Goal: Information Seeking & Learning: Learn about a topic

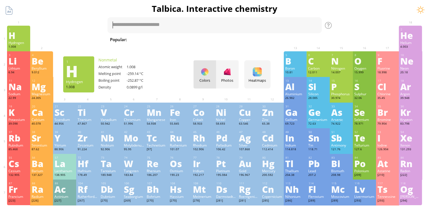
drag, startPoint x: 25, startPoint y: 40, endPoint x: 0, endPoint y: 40, distance: 24.8
click at [24, 40] on div "1 H Hydrogen 1.008 −1, +1 −1, +1 -259.14 °C -252.87 °C 0.0899 g/l 1s 1" at bounding box center [18, 39] width 23 height 26
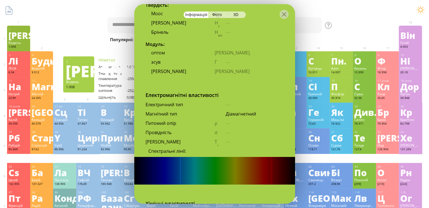
scroll to position [916, 0]
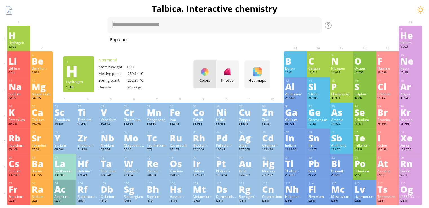
click at [26, 38] on div "H" at bounding box center [18, 35] width 20 height 9
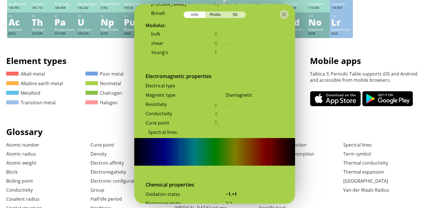
scroll to position [1016, 0]
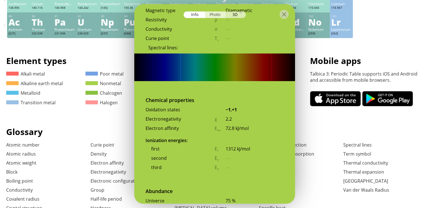
click at [218, 16] on div "Photo" at bounding box center [215, 15] width 20 height 6
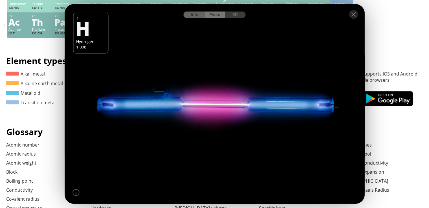
click at [196, 15] on div "Info" at bounding box center [195, 15] width 22 height 6
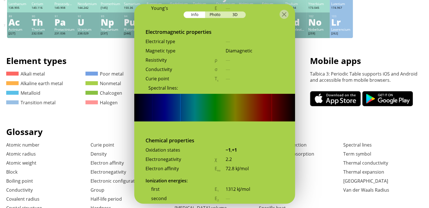
scroll to position [971, 0]
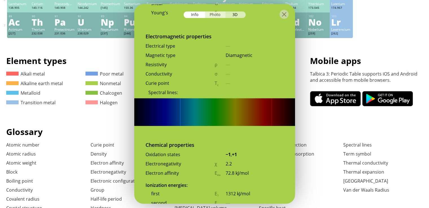
click at [216, 14] on div "Photo" at bounding box center [215, 15] width 20 height 6
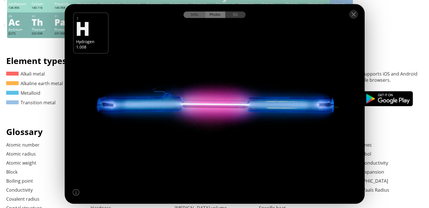
click at [193, 17] on div "Info" at bounding box center [195, 15] width 22 height 6
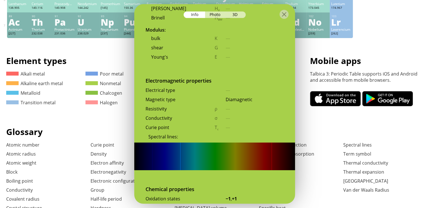
scroll to position [926, 0]
click at [286, 13] on div at bounding box center [284, 14] width 9 height 9
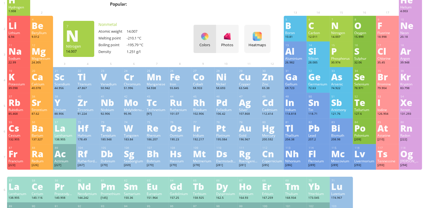
scroll to position [0, 0]
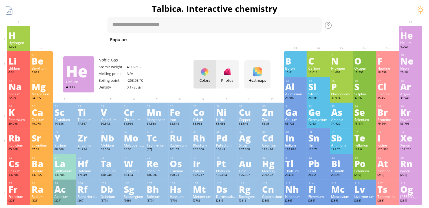
click at [419, 39] on div "He" at bounding box center [410, 35] width 20 height 9
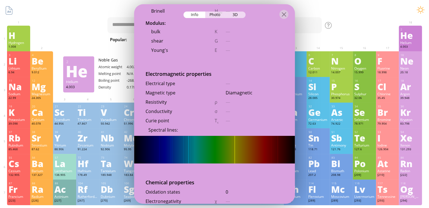
scroll to position [947, 0]
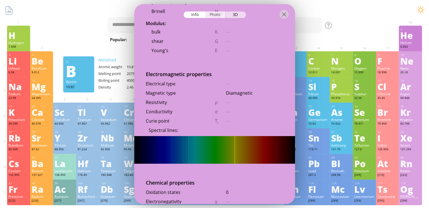
click at [216, 15] on div "Photo" at bounding box center [215, 15] width 20 height 6
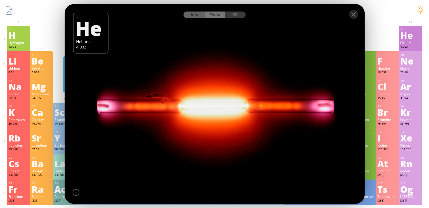
click at [202, 16] on div "Info" at bounding box center [195, 15] width 22 height 6
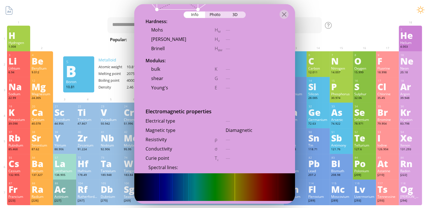
scroll to position [915, 0]
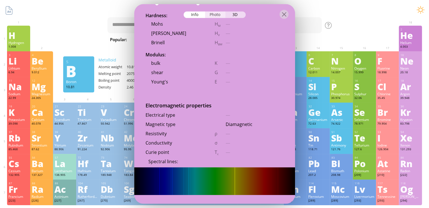
click at [218, 16] on div "Photo" at bounding box center [215, 15] width 20 height 6
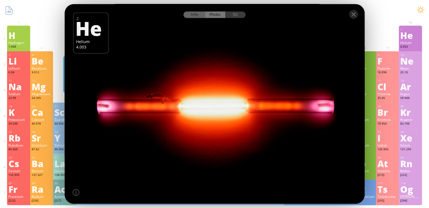
click at [200, 15] on div "Info" at bounding box center [195, 15] width 22 height 6
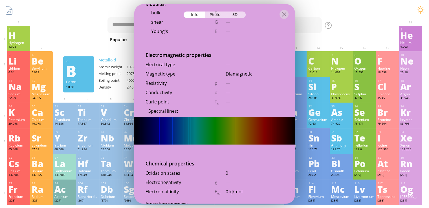
scroll to position [969, 0]
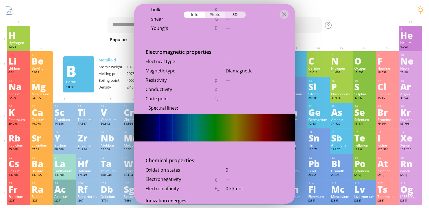
click at [212, 16] on div "Photo" at bounding box center [215, 15] width 20 height 6
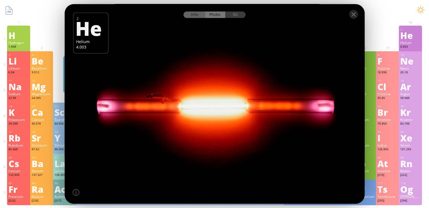
click at [202, 16] on div "Info" at bounding box center [195, 15] width 22 height 6
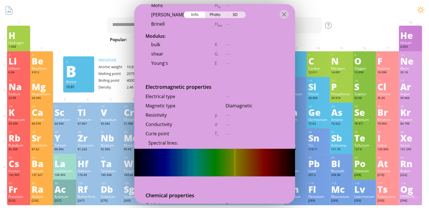
scroll to position [938, 0]
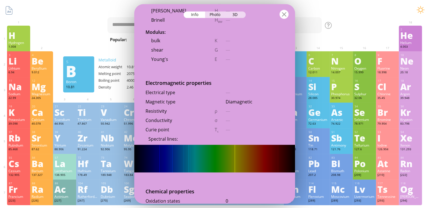
click at [286, 12] on div at bounding box center [284, 14] width 9 height 9
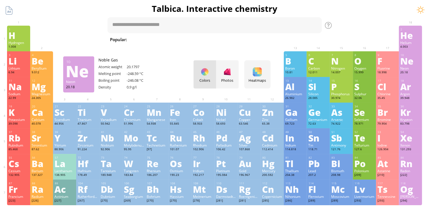
click at [412, 61] on div "Ne" at bounding box center [410, 60] width 20 height 9
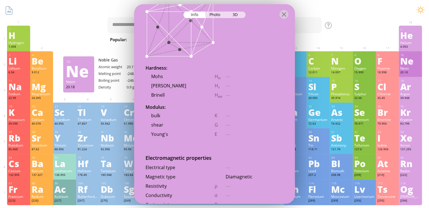
scroll to position [876, 0]
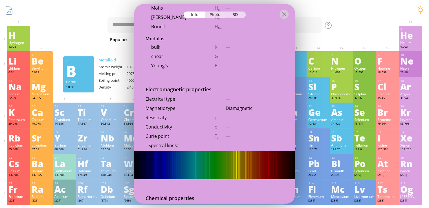
click at [215, 17] on div "Photo" at bounding box center [215, 15] width 20 height 6
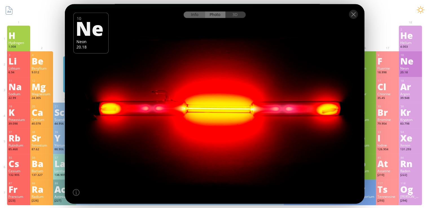
click at [193, 16] on div "Info" at bounding box center [195, 15] width 22 height 6
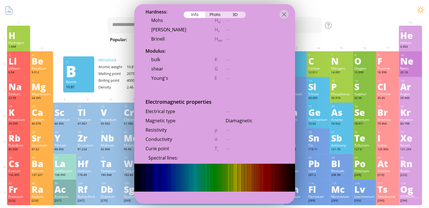
scroll to position [887, 0]
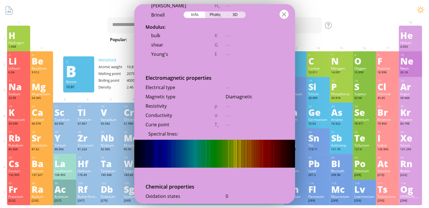
click at [282, 12] on div at bounding box center [284, 14] width 9 height 9
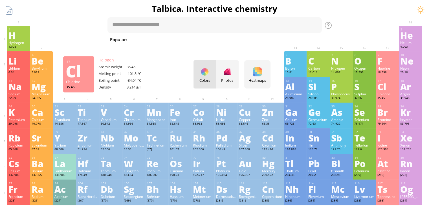
click at [389, 86] on div "Cl" at bounding box center [388, 86] width 20 height 9
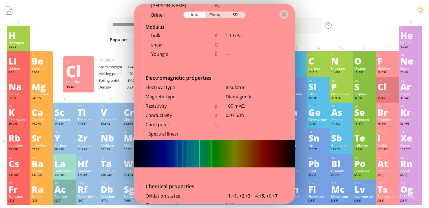
scroll to position [932, 0]
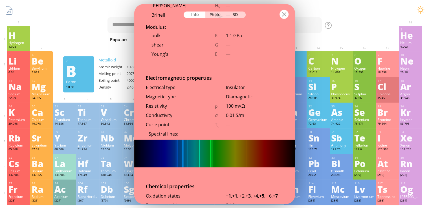
click at [284, 12] on div at bounding box center [284, 14] width 9 height 9
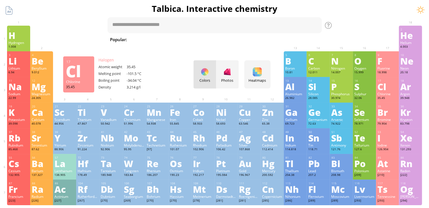
click at [388, 91] on div "Cl" at bounding box center [388, 86] width 20 height 9
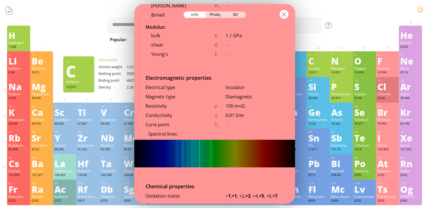
click at [280, 15] on div at bounding box center [284, 14] width 9 height 9
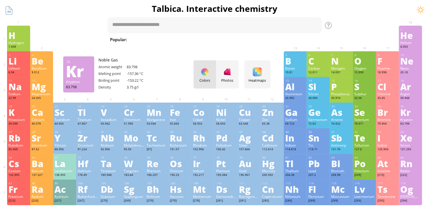
click at [409, 124] on div "83.798" at bounding box center [410, 124] width 20 height 5
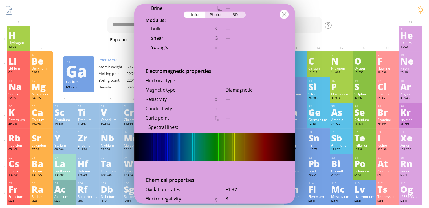
click at [284, 14] on div at bounding box center [284, 14] width 9 height 9
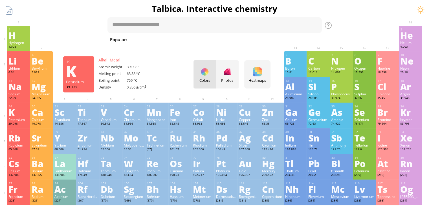
click at [21, 113] on div "K" at bounding box center [18, 112] width 20 height 9
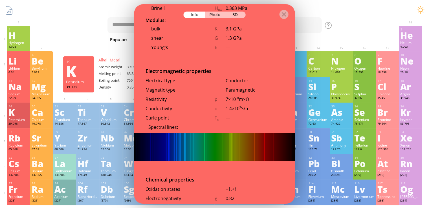
scroll to position [929, 0]
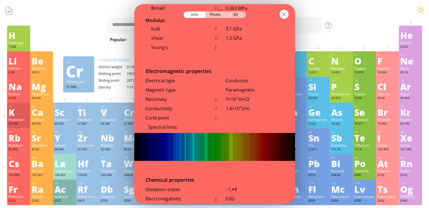
click at [286, 16] on div at bounding box center [284, 14] width 9 height 9
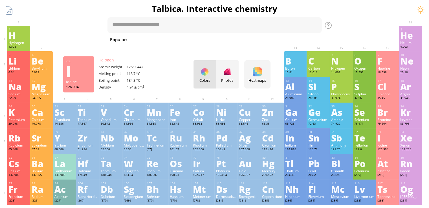
click at [388, 137] on div "I" at bounding box center [388, 137] width 20 height 9
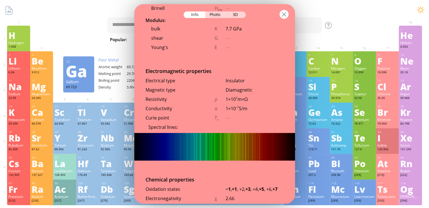
click at [286, 14] on div at bounding box center [284, 14] width 9 height 9
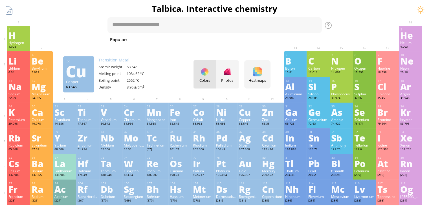
click at [253, 117] on div "Cu" at bounding box center [249, 112] width 20 height 9
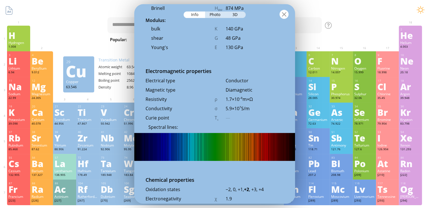
click at [286, 13] on div at bounding box center [284, 14] width 9 height 9
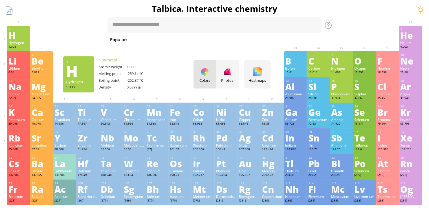
click at [24, 41] on div "Hydrogen" at bounding box center [18, 42] width 20 height 5
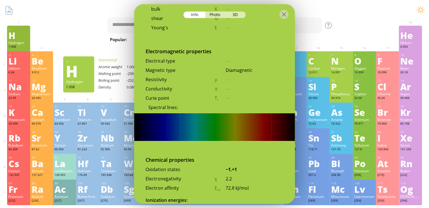
scroll to position [929, 0]
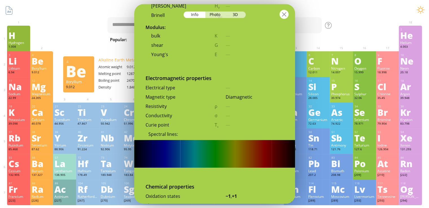
click at [284, 14] on div at bounding box center [284, 14] width 9 height 9
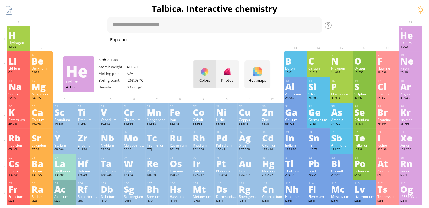
click at [417, 38] on div "He" at bounding box center [410, 35] width 20 height 9
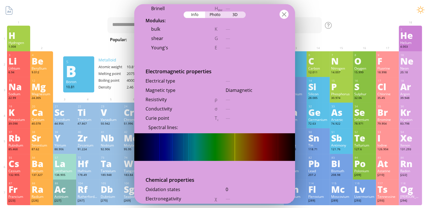
click at [285, 16] on div at bounding box center [284, 14] width 9 height 9
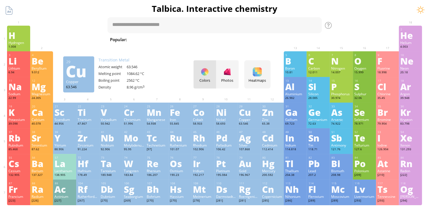
click at [249, 114] on div "Cu" at bounding box center [249, 112] width 20 height 9
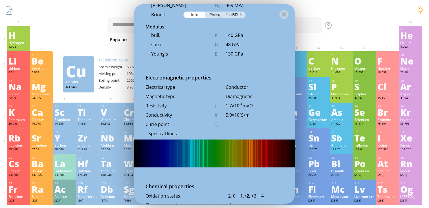
scroll to position [956, 0]
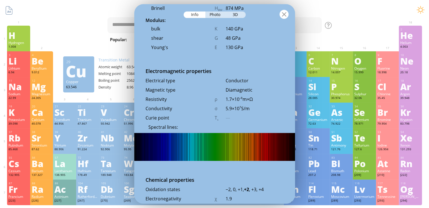
click at [286, 16] on div at bounding box center [284, 14] width 9 height 9
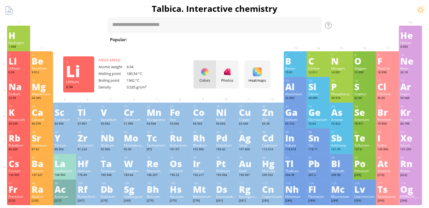
click at [18, 62] on div "Li" at bounding box center [18, 60] width 20 height 9
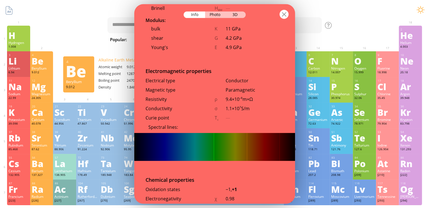
click at [283, 13] on div at bounding box center [284, 14] width 9 height 9
